Goal: Information Seeking & Learning: Learn about a topic

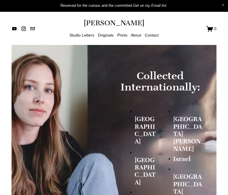
click at [83, 34] on link "Studio Letters" at bounding box center [81, 35] width 25 height 7
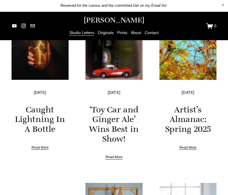
scroll to position [124, 0]
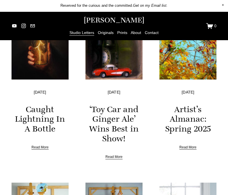
click at [182, 116] on link "Artist’s Almanac: Spring 2025" at bounding box center [187, 118] width 45 height 29
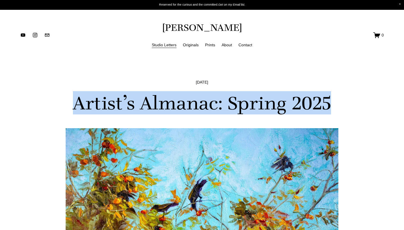
drag, startPoint x: 75, startPoint y: 104, endPoint x: 341, endPoint y: 101, distance: 265.2
copy h1 "Artist’s Almanac: Spring 2025"
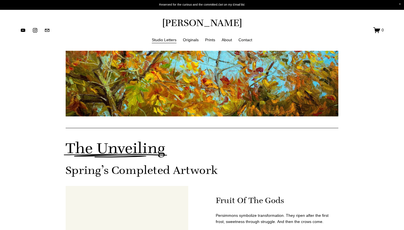
scroll to position [183, 0]
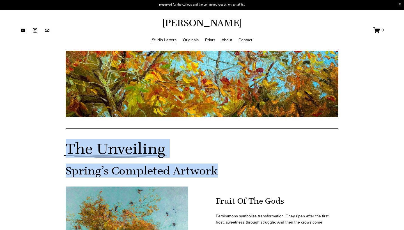
drag, startPoint x: 68, startPoint y: 149, endPoint x: 234, endPoint y: 177, distance: 168.8
click at [227, 177] on div "The Unveiling Spring’s Completed Artwork" at bounding box center [202, 159] width 282 height 46
copy div "The Unveiling Spring’s Completed Artwork"
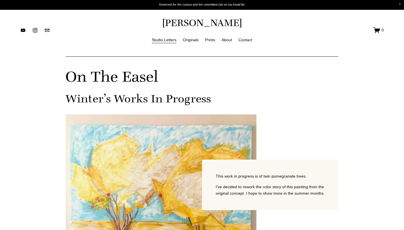
scroll to position [536, 0]
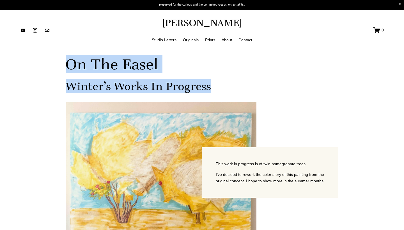
drag, startPoint x: 68, startPoint y: 67, endPoint x: 233, endPoint y: 86, distance: 166.1
click at [227, 86] on div "On The Easel Winter’s Works In Progress" at bounding box center [202, 74] width 273 height 37
copy div "On The Easel Winter’s Works In Progress"
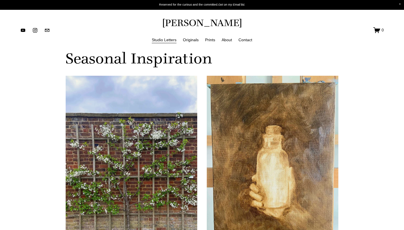
scroll to position [1015, 0]
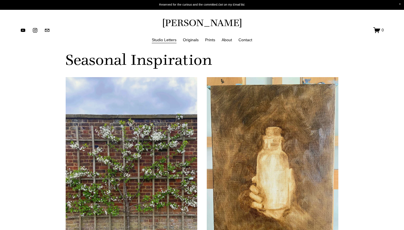
click at [227, 138] on article "Artist’s Almanac: Spring [DATE] Written By [PERSON_NAME] The Unveiling Spring’s…" at bounding box center [202, 112] width 404 height 2155
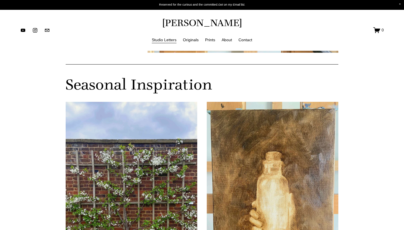
scroll to position [979, 0]
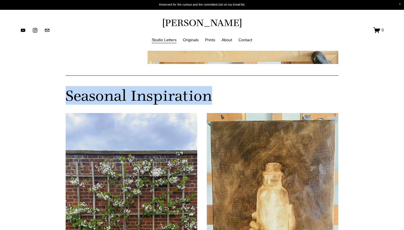
drag, startPoint x: 212, startPoint y: 96, endPoint x: 67, endPoint y: 96, distance: 145.4
click at [67, 96] on h2 "Seasonal Inspiration" at bounding box center [202, 95] width 273 height 16
copy h2 "Seasonal Inspiration"
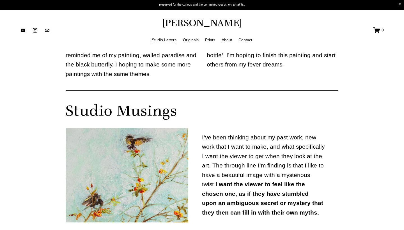
scroll to position [1265, 0]
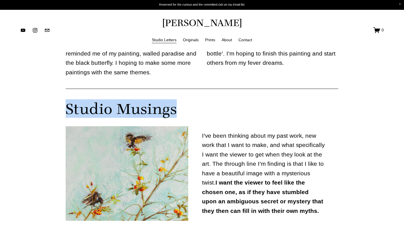
drag, startPoint x: 176, startPoint y: 100, endPoint x: 61, endPoint y: 99, distance: 114.2
click at [61, 99] on div "Studio Musings" at bounding box center [202, 109] width 282 height 26
copy h2 "Studio Musings"
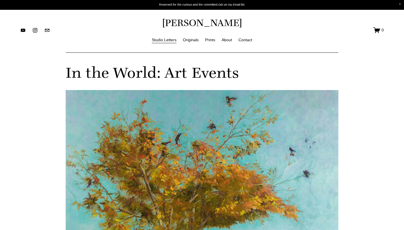
scroll to position [1464, 0]
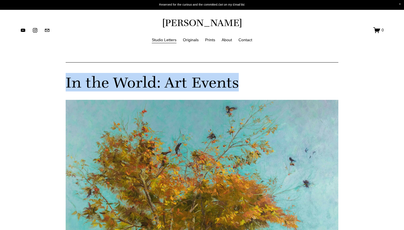
drag, startPoint x: 238, startPoint y: 72, endPoint x: 5, endPoint y: 70, distance: 232.9
copy h2 "In the World: Art Events"
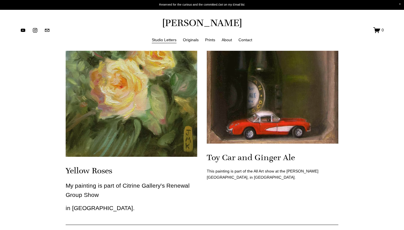
scroll to position [1733, 0]
